Goal: Check status: Check status

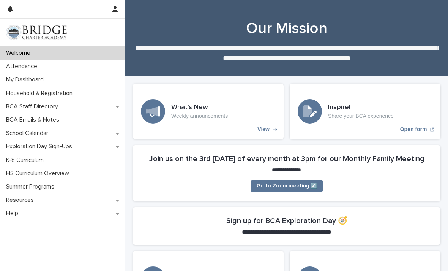
click at [22, 68] on p "Attendance" at bounding box center [23, 66] width 40 height 7
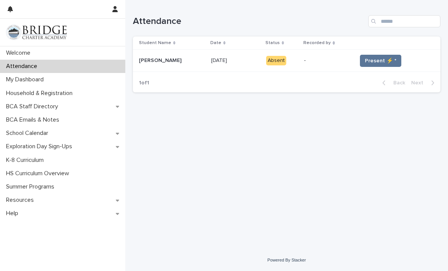
click at [375, 63] on span "Present ⚡ *" at bounding box center [381, 61] width 32 height 8
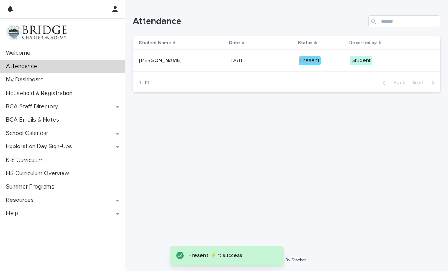
click at [299, 58] on div "Present" at bounding box center [310, 60] width 22 height 9
